Goal: Task Accomplishment & Management: Manage account settings

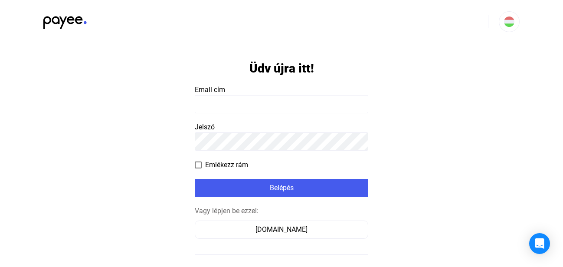
click at [276, 103] on input at bounding box center [282, 104] width 174 height 18
type input "**********"
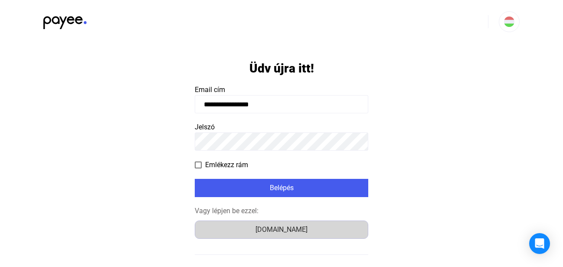
click at [271, 230] on div "Számlázz.hu" at bounding box center [281, 229] width 167 height 10
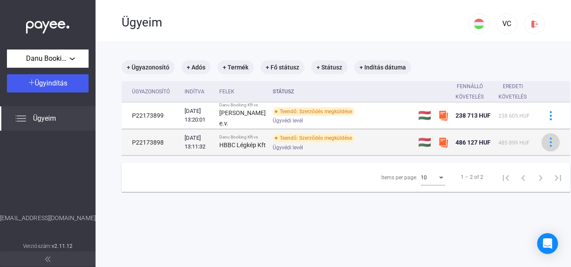
click at [546, 147] on img at bounding box center [550, 142] width 9 height 9
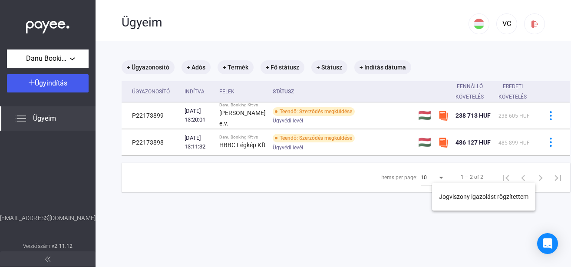
click at [290, 171] on div at bounding box center [285, 133] width 571 height 267
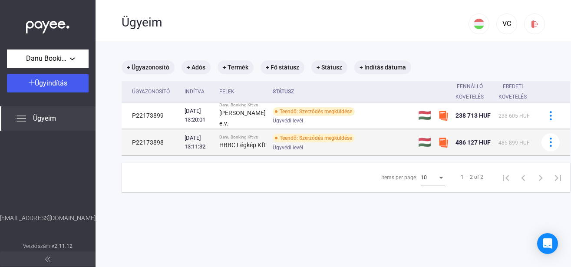
click at [290, 142] on div "Teendő: Szerződés megküldése" at bounding box center [314, 138] width 82 height 9
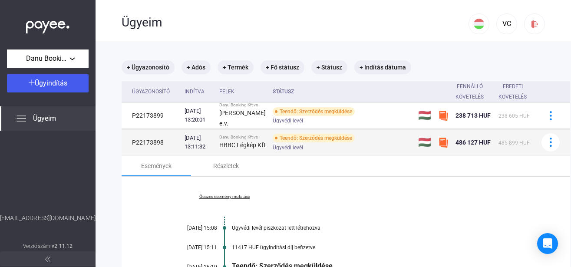
click at [372, 151] on div "Ügyvédi levél" at bounding box center [342, 147] width 138 height 7
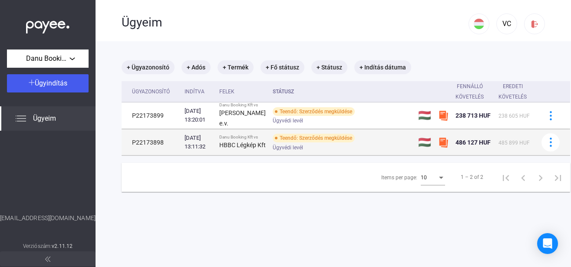
click at [371, 151] on div "Teendő: Szerződés megküldése Ügyvédi levél" at bounding box center [342, 142] width 138 height 17
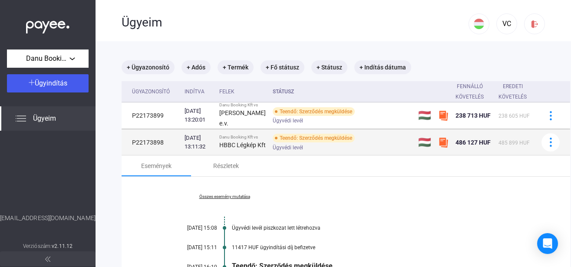
click at [371, 151] on div "Teendő: Szerződés megküldése Ügyvédi levél" at bounding box center [342, 142] width 138 height 17
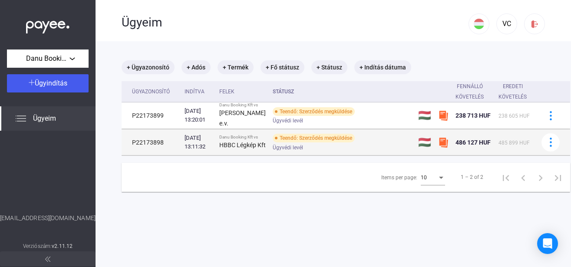
click at [273, 142] on div "Teendő: Szerződés megküldése" at bounding box center [314, 138] width 82 height 9
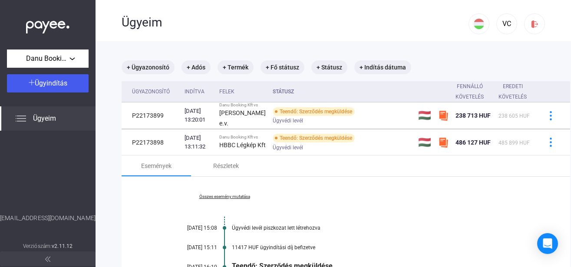
click at [39, 120] on span "Ügyeim" at bounding box center [44, 118] width 23 height 10
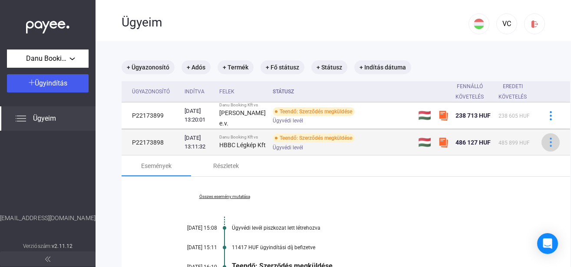
click at [546, 147] on img at bounding box center [550, 142] width 9 height 9
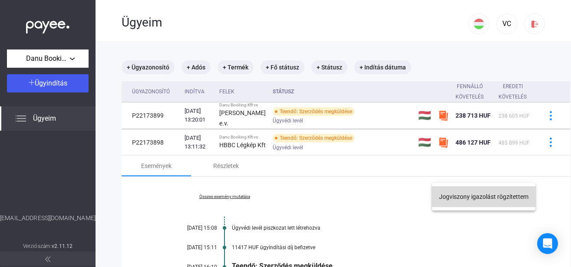
click at [497, 194] on button "Jogviszony igazolást rögzítettem" at bounding box center [483, 196] width 103 height 21
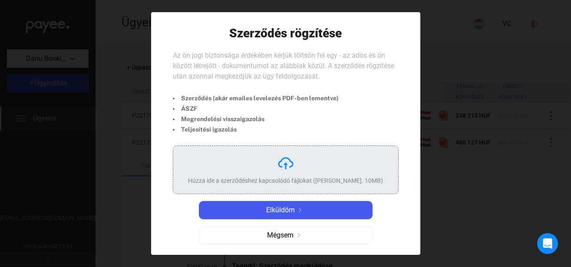
click at [278, 163] on img at bounding box center [285, 162] width 17 height 17
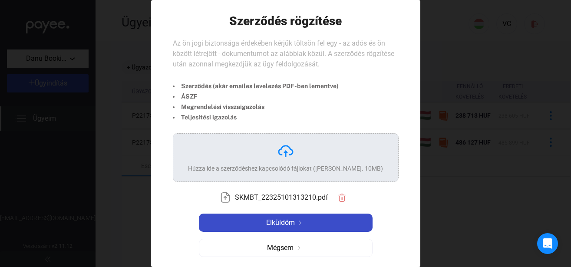
click at [283, 224] on span "Elküldöm" at bounding box center [280, 222] width 29 height 10
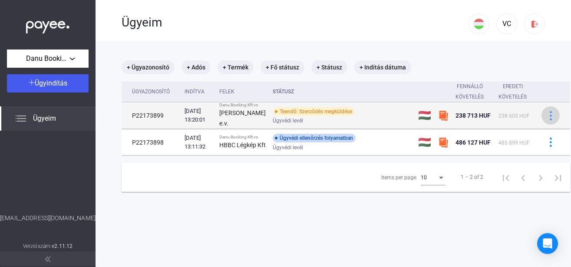
click at [546, 120] on img at bounding box center [550, 115] width 9 height 9
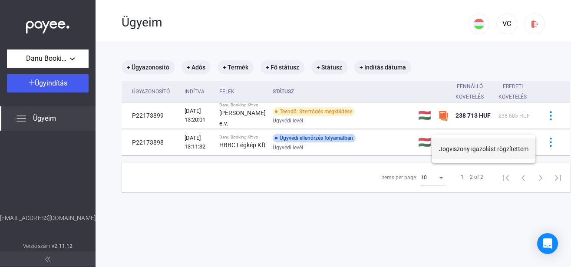
click at [456, 149] on button "Jogviszony igazolást rögzítettem" at bounding box center [483, 148] width 103 height 21
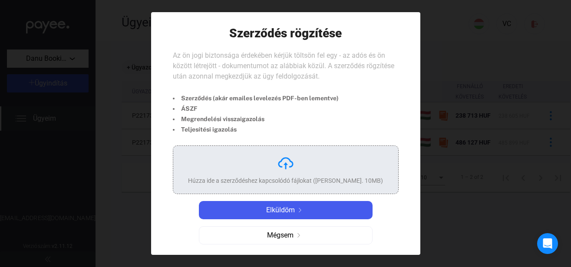
click at [286, 167] on img at bounding box center [285, 162] width 17 height 17
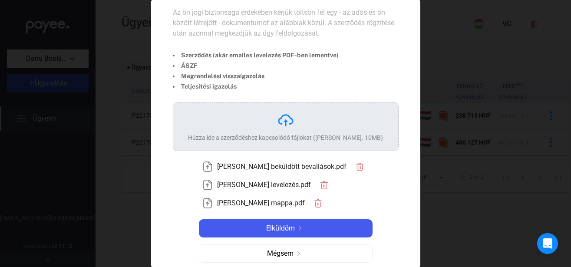
scroll to position [44, 0]
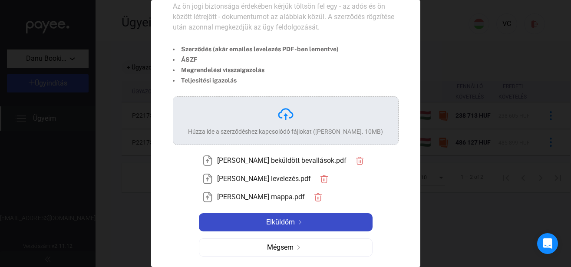
click at [289, 217] on span "Elküldöm" at bounding box center [280, 222] width 29 height 10
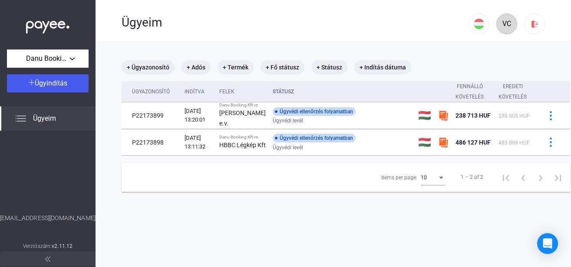
click at [500, 24] on div "VC" at bounding box center [506, 24] width 15 height 10
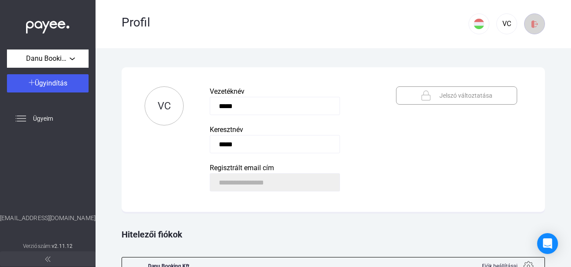
click at [535, 23] on img at bounding box center [534, 24] width 9 height 9
